Goal: Check status

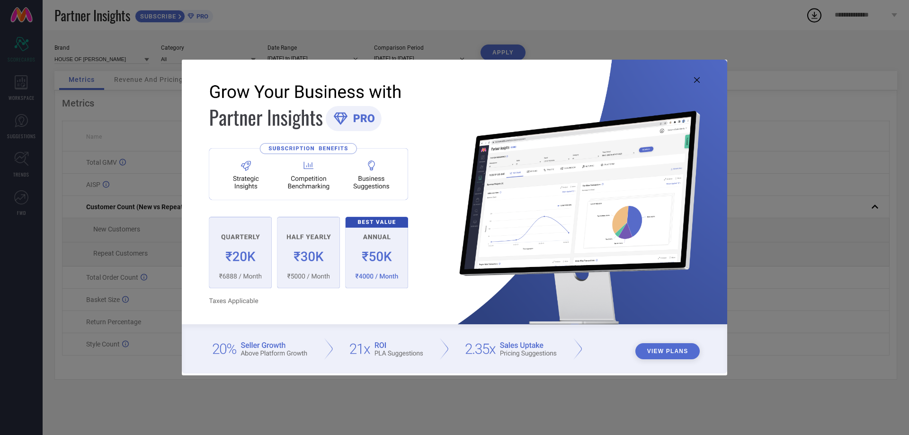
click at [697, 81] on icon at bounding box center [697, 80] width 6 height 6
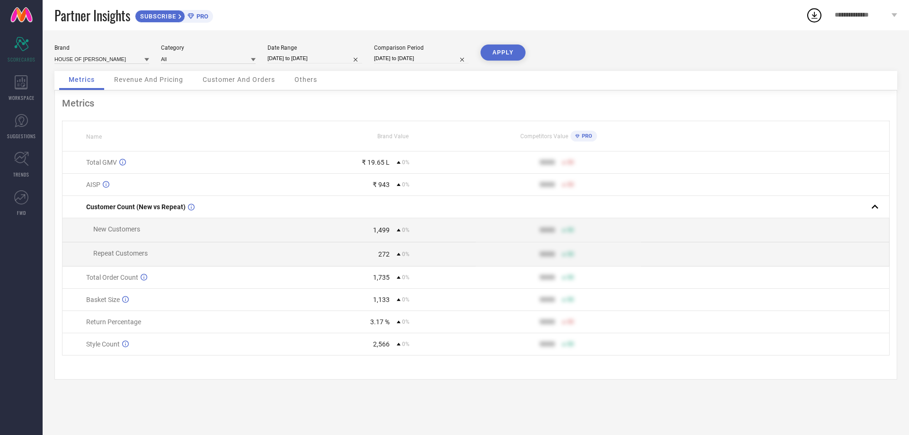
click at [310, 59] on input "[DATE] to [DATE]" at bounding box center [315, 59] width 95 height 10
select select "7"
select select "2025"
select select "8"
select select "2025"
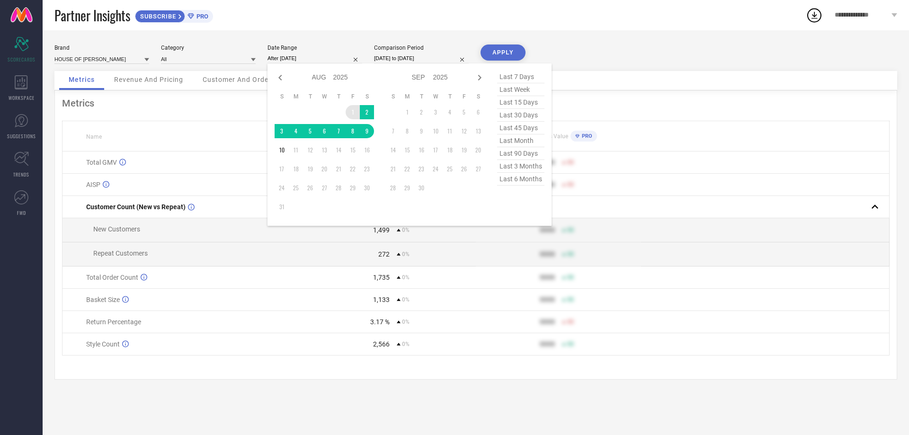
click at [352, 108] on td "1" at bounding box center [353, 112] width 14 height 14
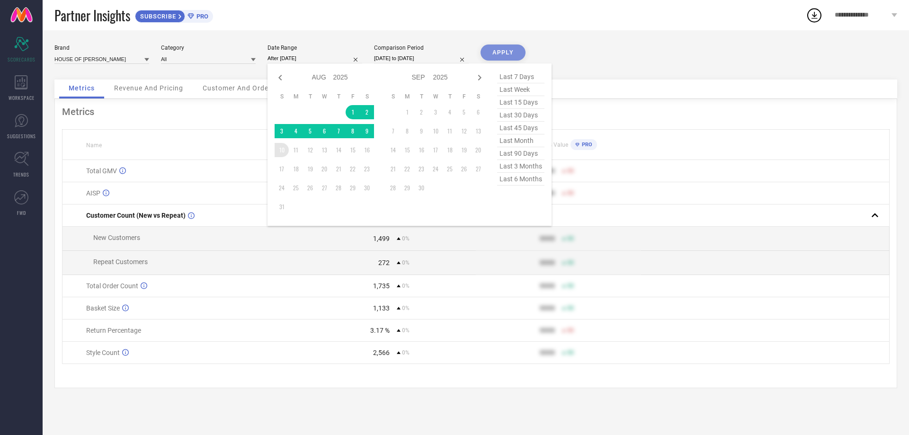
type input "[DATE] to [DATE]"
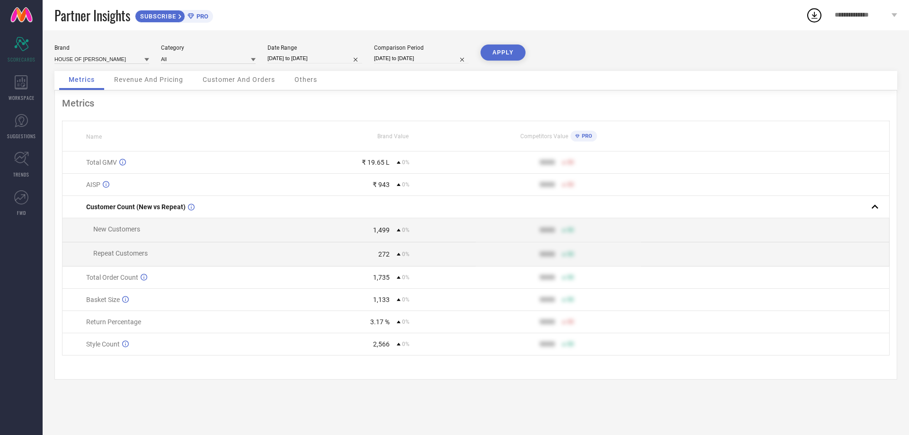
click at [431, 54] on input "[DATE] to [DATE]" at bounding box center [421, 59] width 95 height 10
select select "7"
select select "2025"
select select "8"
select select "2025"
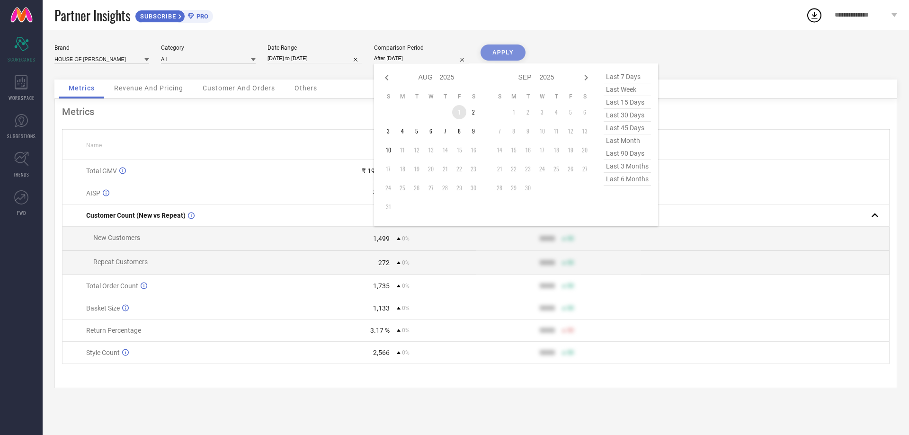
click at [457, 111] on td "1" at bounding box center [459, 112] width 14 height 14
type input "[DATE] to [DATE]"
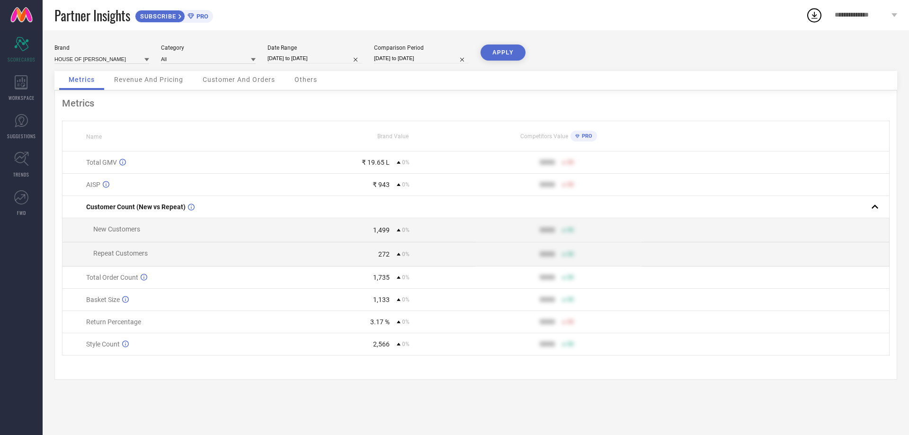
click at [513, 50] on button "APPLY" at bounding box center [503, 53] width 45 height 16
